Goal: Find specific page/section: Find specific page/section

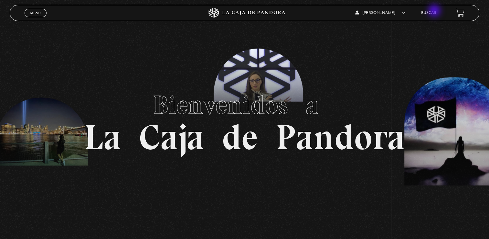
click at [435, 11] on link "Buscar" at bounding box center [428, 13] width 15 height 4
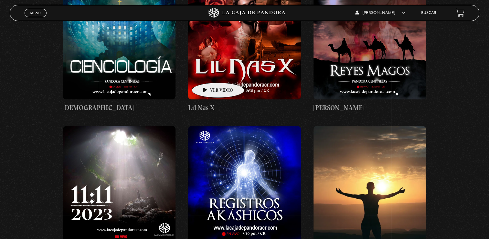
scroll to position [4560, 0]
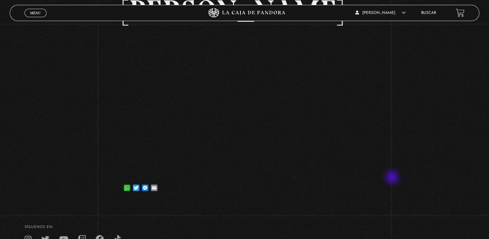
scroll to position [32, 0]
